Goal: Find specific page/section: Find specific page/section

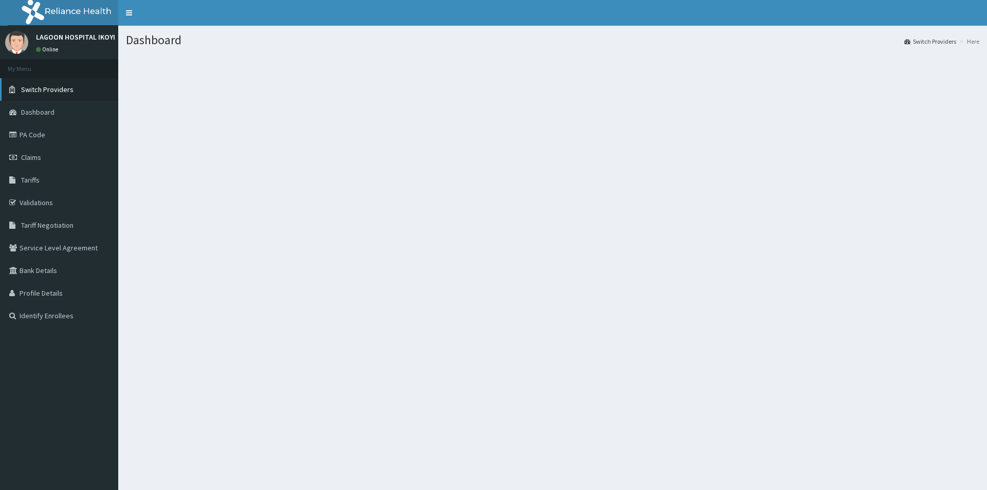
click at [52, 87] on span "Switch Providers" at bounding box center [47, 89] width 52 height 9
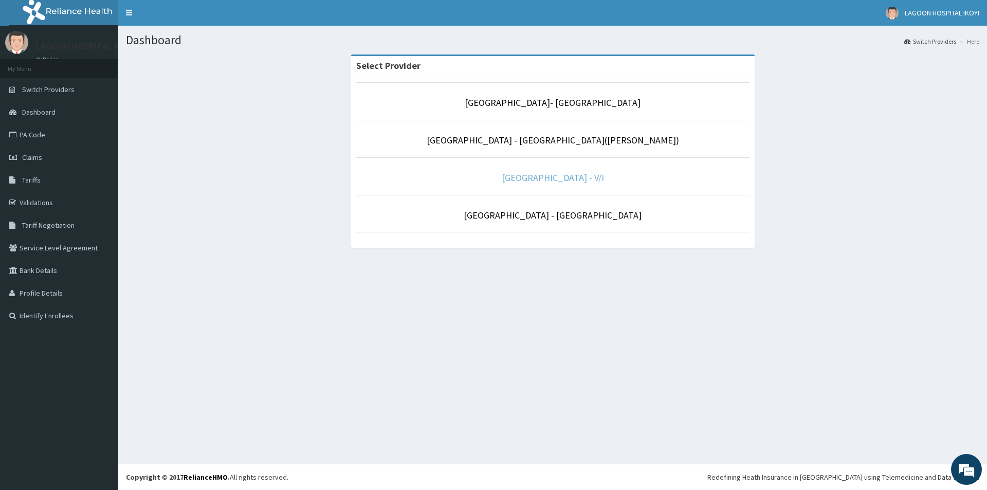
click at [552, 178] on link "Lagoon Hospital - V/I" at bounding box center [552, 178] width 102 height 12
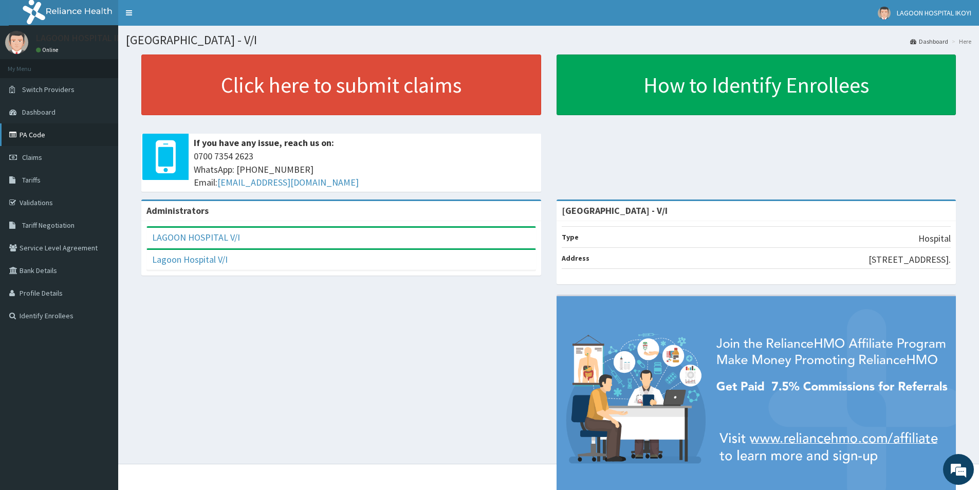
click at [36, 136] on link "PA Code" at bounding box center [59, 134] width 118 height 23
